Goal: Task Accomplishment & Management: Manage account settings

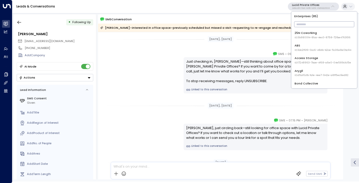
scroll to position [14, 0]
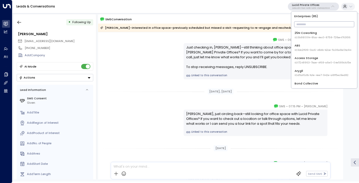
click at [309, 26] on input "text" at bounding box center [324, 24] width 60 height 8
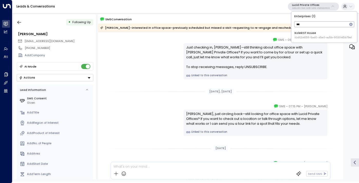
type input "***"
click at [303, 36] on span "ID: d6348511-6ad0-45e0-ac5b-90304f5b79e1" at bounding box center [322, 38] width 57 height 4
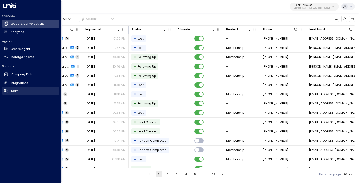
click at [17, 91] on h2 "Team" at bounding box center [15, 91] width 8 height 4
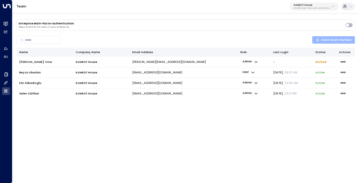
click at [325, 39] on span "Invite team member" at bounding box center [333, 39] width 36 height 5
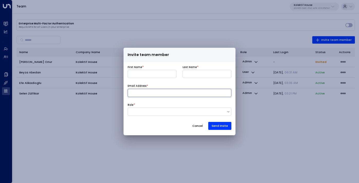
click at [179, 93] on input at bounding box center [179, 93] width 104 height 8
paste input "**********"
type input "**********"
click at [146, 72] on input at bounding box center [151, 74] width 49 height 8
type input "****"
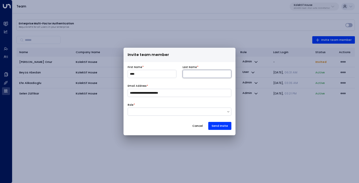
click at [203, 72] on input at bounding box center [206, 74] width 49 height 8
type input "*****"
click at [170, 114] on div at bounding box center [177, 112] width 99 height 4
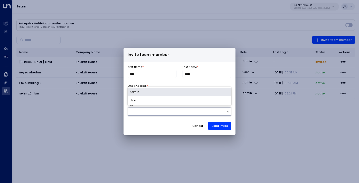
click at [164, 93] on div "Admin" at bounding box center [179, 92] width 104 height 8
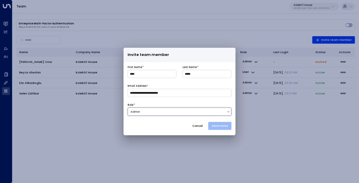
click at [220, 126] on button "Send Invite" at bounding box center [219, 126] width 23 height 8
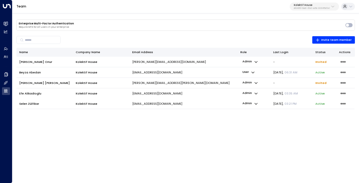
click at [310, 6] on p "Kolektif House" at bounding box center [311, 5] width 36 height 3
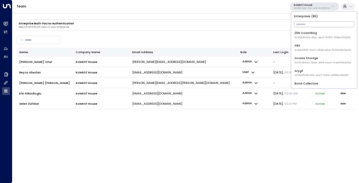
click at [306, 23] on input "text" at bounding box center [324, 24] width 60 height 8
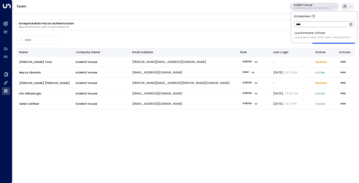
type input "****"
click at [307, 33] on div "Lucid Private Offices ID: 2e8ce2f4-f9a3-4c66-9e54-41e64d227c04" at bounding box center [322, 35] width 56 height 8
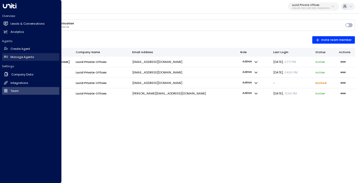
click at [13, 56] on h2 "Manage Agents" at bounding box center [23, 57] width 24 height 4
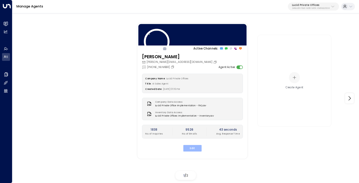
click at [191, 147] on button "Edit" at bounding box center [192, 148] width 18 height 7
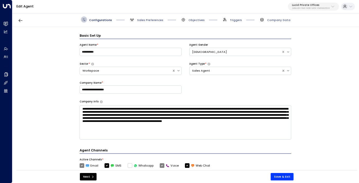
scroll to position [6, 0]
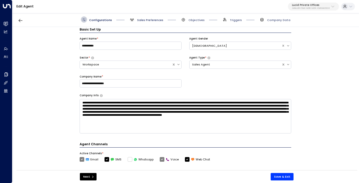
click at [151, 19] on span "Sales Preferences" at bounding box center [150, 20] width 26 height 4
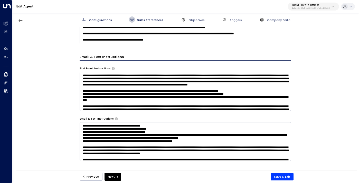
scroll to position [202, 0]
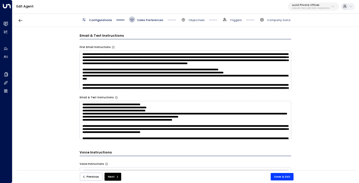
click at [148, 19] on span "Sales Preferences" at bounding box center [150, 20] width 26 height 4
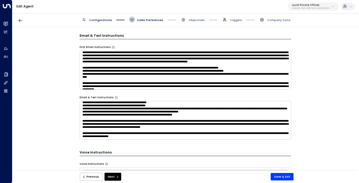
scroll to position [20, 0]
click at [153, 18] on span "Sales Preferences" at bounding box center [150, 20] width 26 height 4
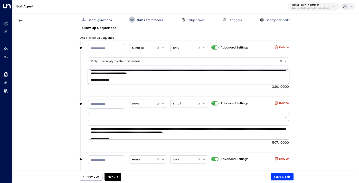
scroll to position [0, 0]
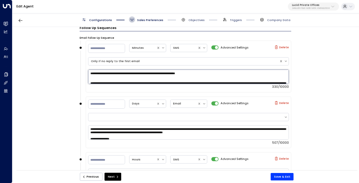
drag, startPoint x: 139, startPoint y: 80, endPoint x: 106, endPoint y: 67, distance: 34.7
click at [106, 67] on div "**********" at bounding box center [188, 72] width 201 height 32
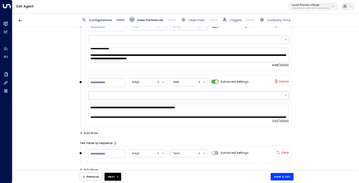
scroll to position [982, 0]
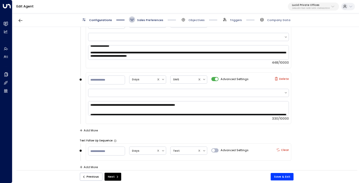
click at [144, 20] on span "Sales Preferences" at bounding box center [150, 20] width 26 height 4
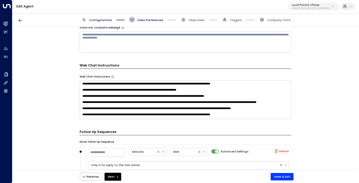
scroll to position [22, 0]
click at [271, 115] on textarea "**********" at bounding box center [185, 99] width 211 height 39
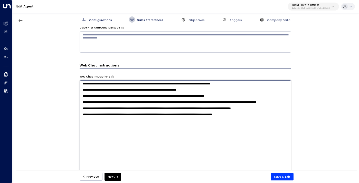
paste textarea "**********"
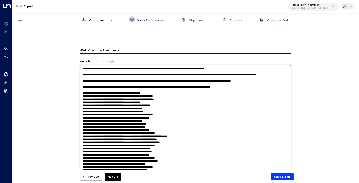
scroll to position [39, 0]
click at [104, 89] on textarea at bounding box center [185, 119] width 211 height 109
click at [95, 90] on textarea at bounding box center [185, 119] width 211 height 109
click at [153, 88] on textarea at bounding box center [185, 119] width 211 height 109
click at [156, 89] on textarea at bounding box center [185, 119] width 211 height 109
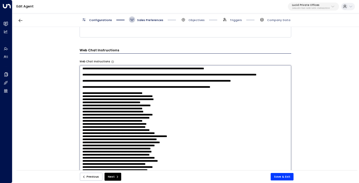
click at [100, 88] on textarea at bounding box center [185, 119] width 211 height 109
click at [100, 91] on textarea at bounding box center [185, 119] width 211 height 109
click at [106, 95] on textarea at bounding box center [185, 119] width 211 height 109
click at [168, 95] on textarea at bounding box center [185, 119] width 211 height 109
click at [112, 99] on textarea at bounding box center [185, 119] width 211 height 109
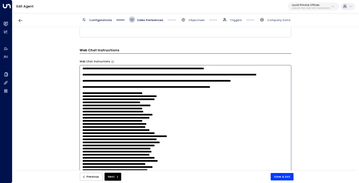
click at [173, 98] on textarea at bounding box center [185, 119] width 211 height 109
click at [96, 98] on textarea at bounding box center [185, 119] width 211 height 109
click at [150, 98] on textarea at bounding box center [185, 119] width 211 height 109
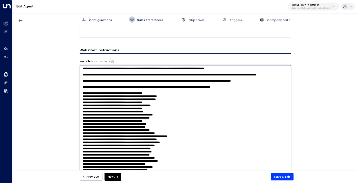
click at [106, 96] on textarea at bounding box center [185, 119] width 211 height 109
click at [166, 97] on textarea at bounding box center [185, 119] width 211 height 109
click at [94, 92] on textarea at bounding box center [185, 119] width 211 height 109
click at [92, 95] on textarea at bounding box center [185, 119] width 211 height 109
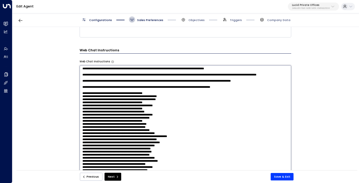
click at [149, 91] on textarea at bounding box center [185, 119] width 211 height 109
click at [130, 110] on textarea at bounding box center [185, 119] width 211 height 109
click at [104, 91] on textarea at bounding box center [185, 119] width 211 height 109
click at [96, 90] on textarea at bounding box center [185, 119] width 211 height 109
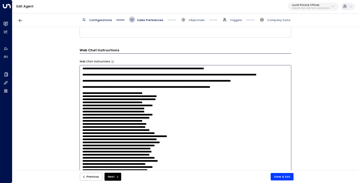
click at [151, 85] on textarea at bounding box center [185, 119] width 211 height 109
click at [109, 90] on textarea at bounding box center [185, 119] width 211 height 109
click at [170, 89] on textarea at bounding box center [185, 119] width 211 height 109
click at [105, 95] on textarea at bounding box center [185, 119] width 211 height 109
click at [163, 93] on textarea at bounding box center [185, 119] width 211 height 109
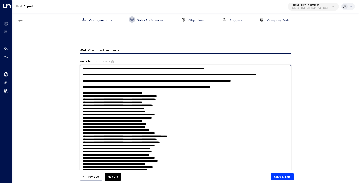
click at [96, 99] on textarea at bounding box center [185, 119] width 211 height 109
click at [101, 98] on textarea at bounding box center [185, 119] width 211 height 109
click at [154, 97] on textarea at bounding box center [185, 119] width 211 height 109
click at [98, 99] on textarea at bounding box center [185, 119] width 211 height 109
click at [98, 103] on textarea at bounding box center [185, 119] width 211 height 109
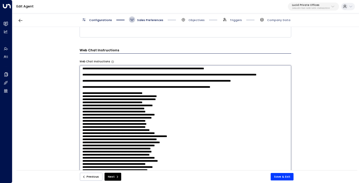
click at [100, 103] on textarea at bounding box center [185, 119] width 211 height 109
click at [156, 101] on textarea at bounding box center [185, 119] width 211 height 109
click at [156, 99] on textarea at bounding box center [185, 119] width 211 height 109
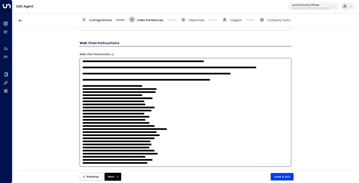
click at [97, 99] on textarea at bounding box center [185, 112] width 211 height 109
click at [156, 100] on textarea at bounding box center [185, 112] width 211 height 109
click at [113, 105] on textarea at bounding box center [185, 112] width 211 height 109
click at [163, 103] on textarea at bounding box center [185, 112] width 211 height 109
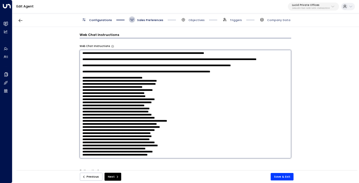
scroll to position [439, 0]
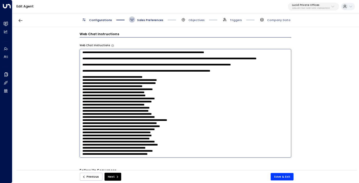
click at [114, 100] on textarea at bounding box center [185, 103] width 211 height 109
click at [170, 100] on textarea at bounding box center [185, 103] width 211 height 109
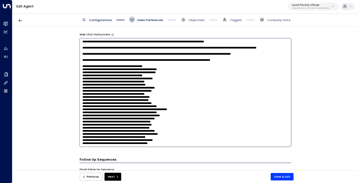
click at [122, 93] on textarea at bounding box center [185, 92] width 211 height 109
click at [191, 92] on textarea at bounding box center [185, 92] width 211 height 109
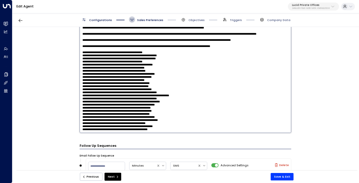
scroll to position [467, 0]
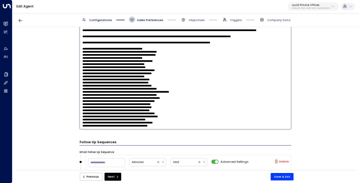
click at [105, 80] on textarea at bounding box center [185, 75] width 211 height 109
click at [175, 81] on textarea at bounding box center [185, 75] width 211 height 109
click at [119, 84] on textarea at bounding box center [185, 75] width 211 height 109
click at [179, 83] on textarea at bounding box center [185, 75] width 211 height 109
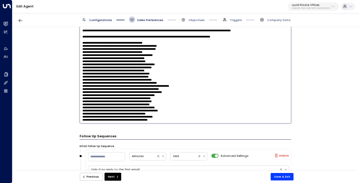
click at [106, 83] on textarea at bounding box center [185, 69] width 211 height 109
click at [170, 81] on textarea at bounding box center [185, 69] width 211 height 109
click at [170, 83] on textarea at bounding box center [185, 69] width 211 height 109
click at [109, 87] on textarea at bounding box center [185, 69] width 211 height 109
click at [165, 87] on textarea at bounding box center [185, 69] width 211 height 109
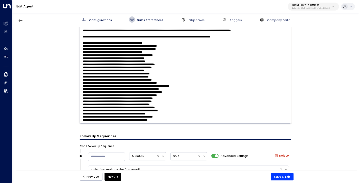
scroll to position [481, 0]
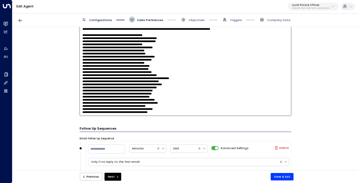
click at [105, 83] on textarea at bounding box center [185, 61] width 211 height 109
click at [164, 84] on textarea at bounding box center [185, 61] width 211 height 109
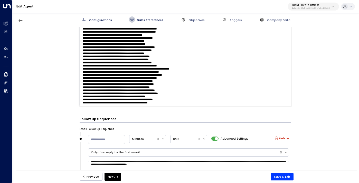
click at [101, 79] on textarea at bounding box center [185, 52] width 211 height 109
click at [162, 79] on textarea at bounding box center [185, 52] width 211 height 109
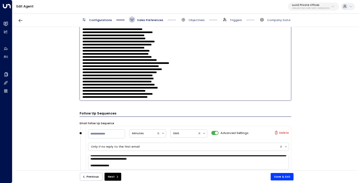
scroll to position [497, 0]
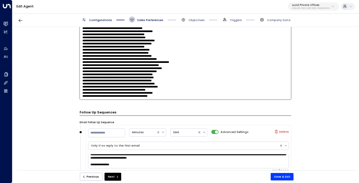
click at [104, 77] on textarea at bounding box center [185, 45] width 211 height 109
click at [170, 77] on textarea at bounding box center [185, 45] width 211 height 109
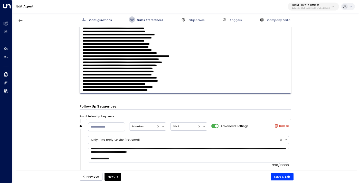
scroll to position [503, 0]
click at [112, 74] on textarea at bounding box center [185, 39] width 211 height 109
click at [171, 74] on textarea at bounding box center [185, 39] width 211 height 109
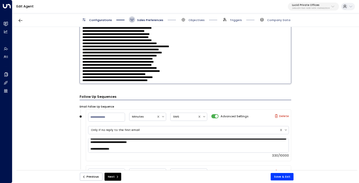
scroll to position [513, 0]
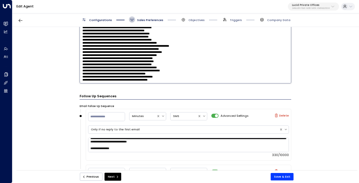
click at [95, 69] on textarea at bounding box center [185, 29] width 211 height 109
click at [159, 69] on textarea at bounding box center [185, 29] width 211 height 109
click at [111, 73] on textarea at bounding box center [185, 29] width 211 height 109
click at [166, 73] on textarea at bounding box center [185, 29] width 211 height 109
click at [115, 73] on textarea at bounding box center [185, 29] width 211 height 109
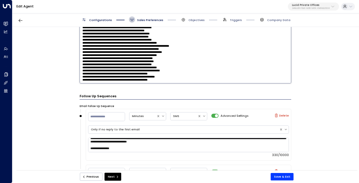
click at [100, 69] on textarea at bounding box center [185, 29] width 211 height 109
click at [115, 63] on textarea at bounding box center [185, 29] width 211 height 109
click at [106, 77] on textarea at bounding box center [185, 29] width 211 height 109
click at [163, 78] on textarea at bounding box center [185, 29] width 211 height 109
type textarea "**********"
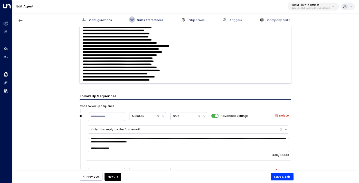
click at [197, 21] on span "Objectives" at bounding box center [196, 20] width 16 height 4
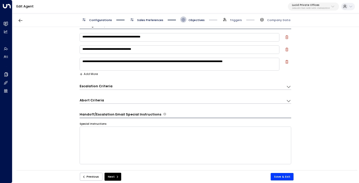
scroll to position [0, 0]
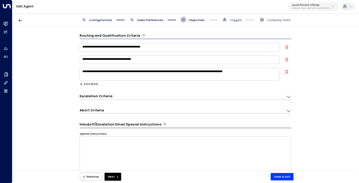
click at [149, 21] on span "Sales Preferences" at bounding box center [150, 20] width 26 height 4
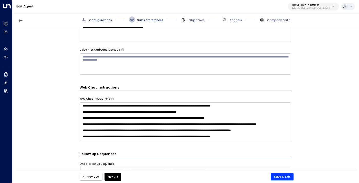
scroll to position [415, 0]
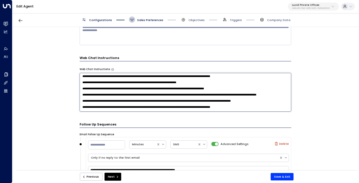
click at [102, 103] on textarea at bounding box center [185, 92] width 211 height 39
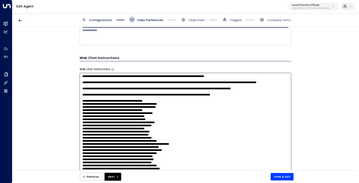
scroll to position [29, 0]
click at [102, 104] on textarea at bounding box center [185, 127] width 211 height 109
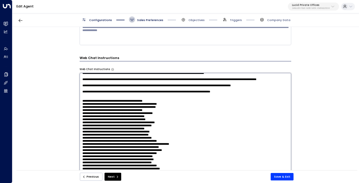
paste textarea "**********"
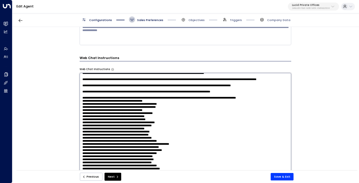
drag, startPoint x: 194, startPoint y: 107, endPoint x: 78, endPoint y: 109, distance: 115.7
click at [78, 109] on div "**********" at bounding box center [185, 100] width 346 height 146
click at [183, 107] on textarea at bounding box center [185, 127] width 211 height 109
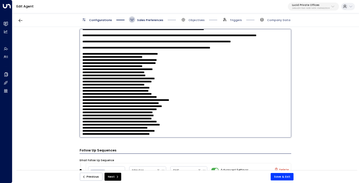
scroll to position [463, 0]
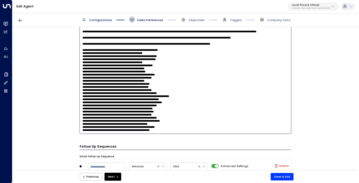
type textarea "**********"
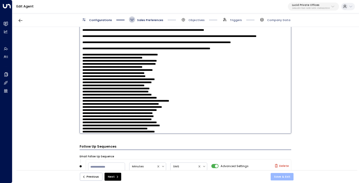
click at [279, 175] on button "Save & Exit" at bounding box center [281, 176] width 23 height 7
